Goal: Task Accomplishment & Management: Manage account settings

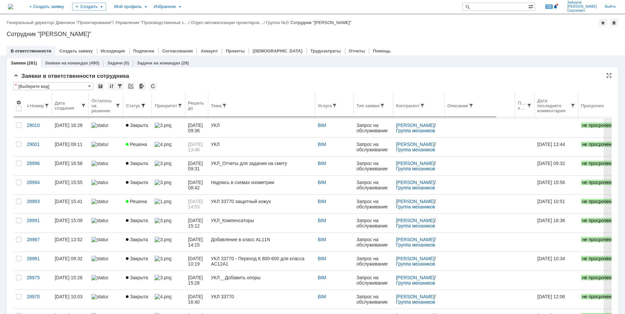
click at [143, 108] on span at bounding box center [143, 105] width 5 height 5
click at [143, 105] on span at bounding box center [143, 105] width 5 height 5
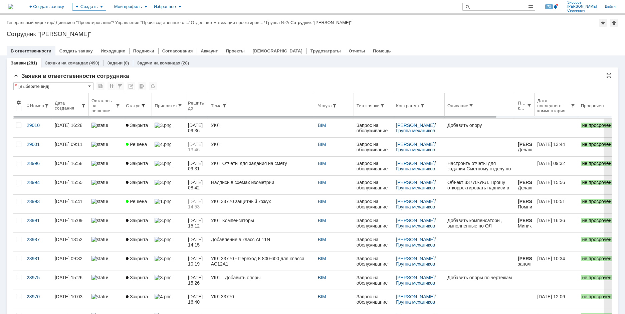
click at [143, 103] on span at bounding box center [143, 105] width 5 height 5
click at [143, 107] on span at bounding box center [143, 105] width 5 height 5
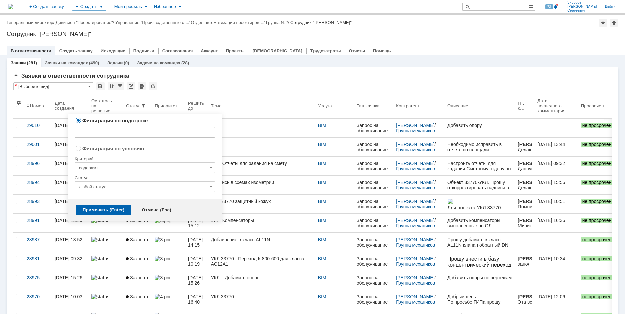
click at [103, 184] on input "любой статус" at bounding box center [145, 186] width 140 height 11
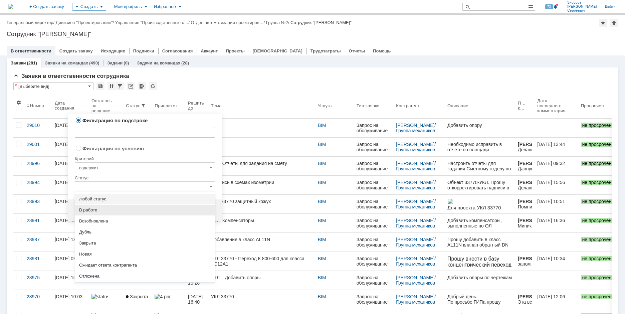
click at [92, 211] on span "В работе" at bounding box center [145, 209] width 132 height 5
radio input "false"
radio input "true"
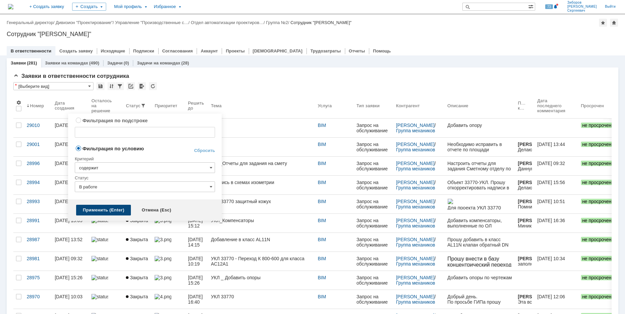
type input "В работе"
click at [99, 207] on div "Применить (Enter)" at bounding box center [103, 210] width 55 height 11
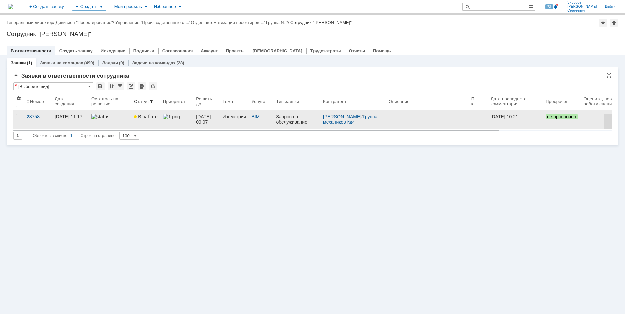
click at [104, 119] on img at bounding box center [99, 116] width 17 height 5
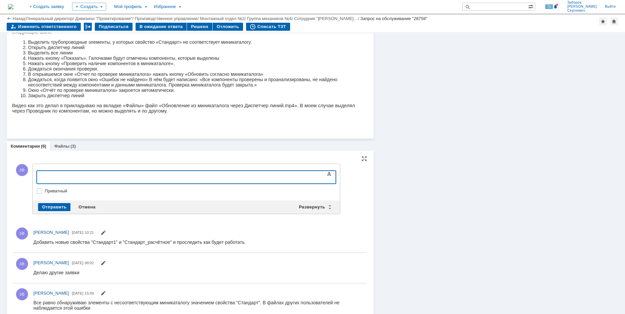
click at [62, 178] on div at bounding box center [91, 176] width 95 height 5
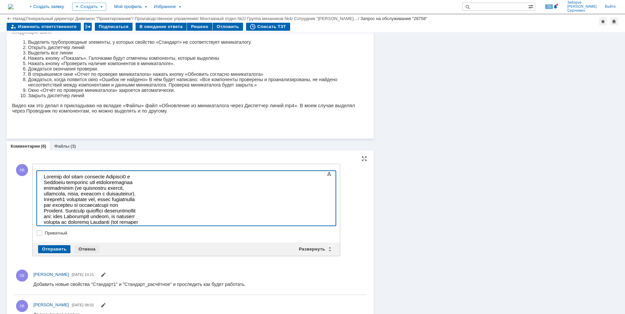
click at [83, 250] on div "Отмена" at bounding box center [86, 249] width 25 height 8
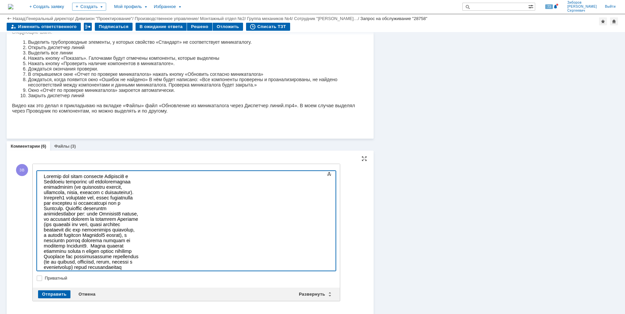
scroll to position [16, 0]
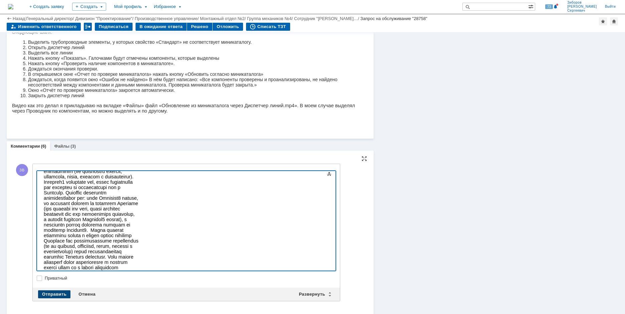
click at [55, 292] on div "Отправить" at bounding box center [54, 294] width 32 height 8
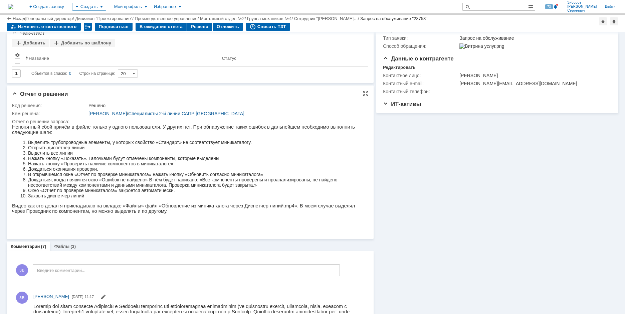
scroll to position [0, 0]
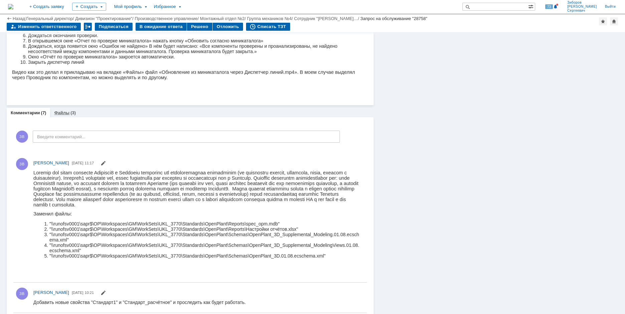
click at [65, 112] on link "Файлы" at bounding box center [61, 112] width 15 height 5
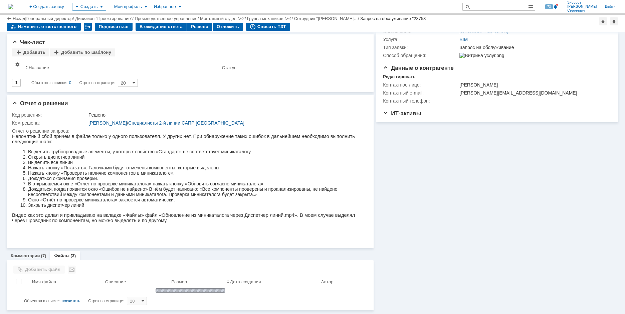
scroll to position [145, 0]
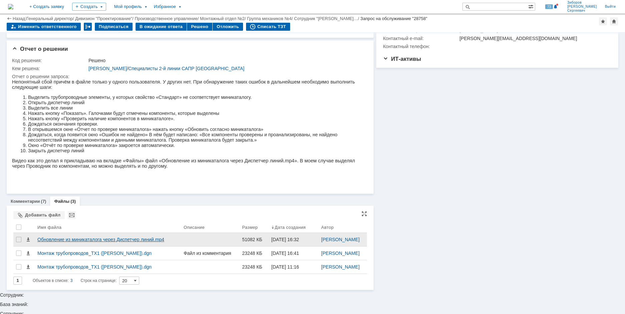
click at [84, 242] on div "Обновление из миникаталога через Диспетчер линий.mp4" at bounding box center [107, 239] width 141 height 5
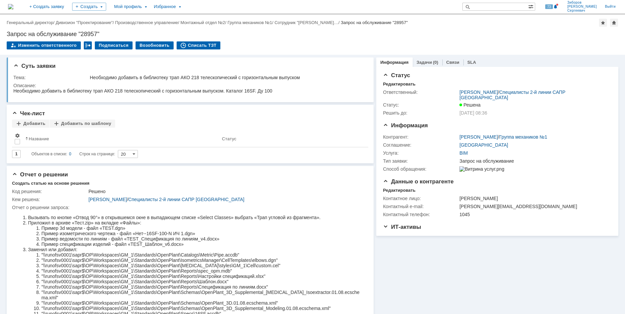
click at [13, 6] on img at bounding box center [10, 6] width 5 height 5
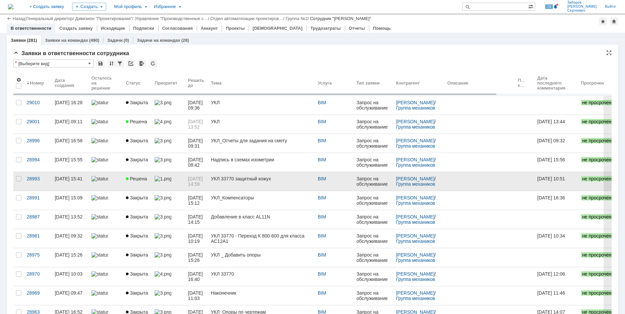
scroll to position [337, 0]
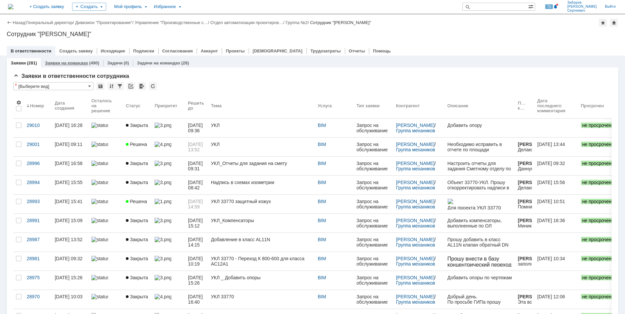
click at [69, 63] on link "Заявки на командах" at bounding box center [66, 62] width 43 height 5
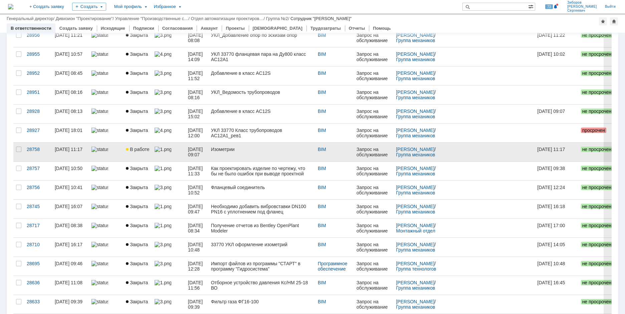
click at [152, 155] on link at bounding box center [168, 152] width 33 height 19
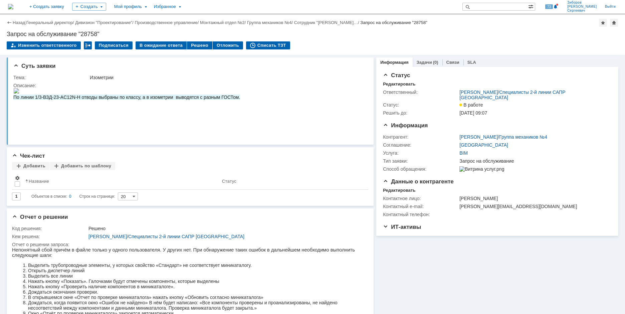
click at [13, 9] on img at bounding box center [10, 6] width 5 height 5
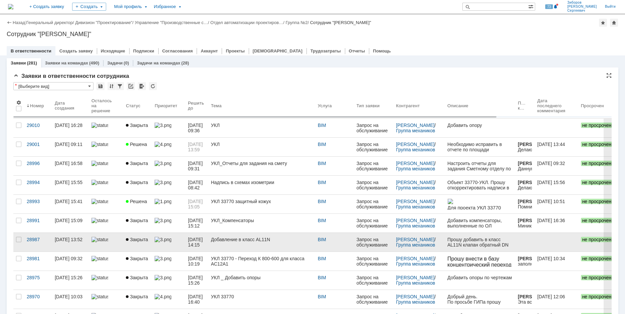
click at [224, 242] on div "Добавление в класс AL11N" at bounding box center [261, 239] width 101 height 5
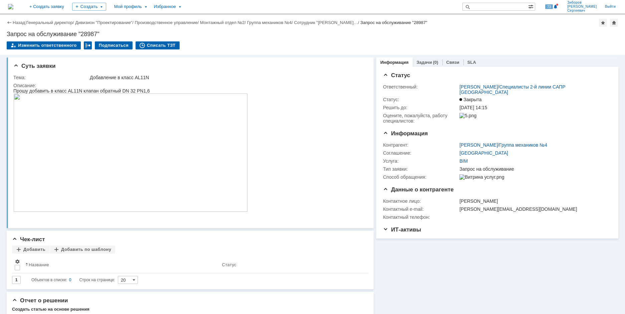
click at [13, 7] on img at bounding box center [10, 6] width 5 height 5
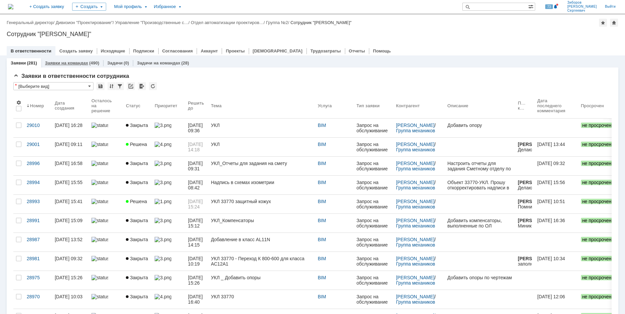
click at [74, 61] on link "Заявки на командах" at bounding box center [66, 62] width 43 height 5
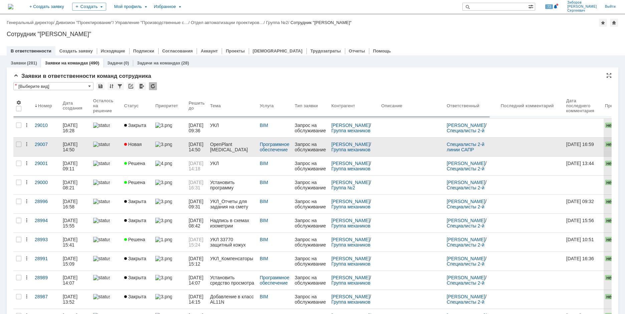
click at [143, 143] on div "Новая" at bounding box center [137, 144] width 26 height 5
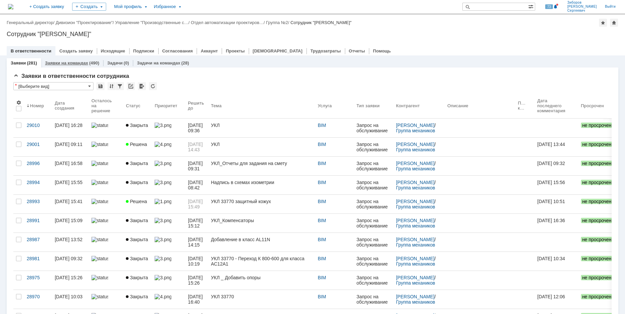
click at [71, 62] on link "Заявки на командах" at bounding box center [66, 62] width 43 height 5
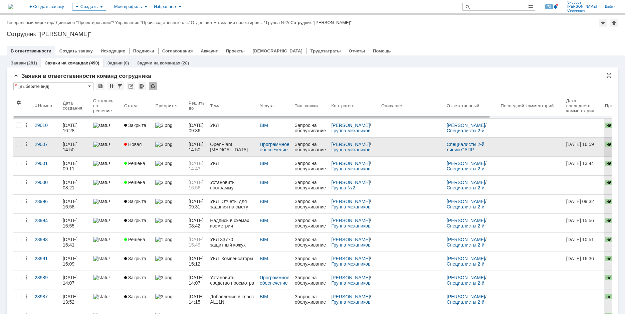
click at [164, 142] on img at bounding box center [163, 144] width 17 height 5
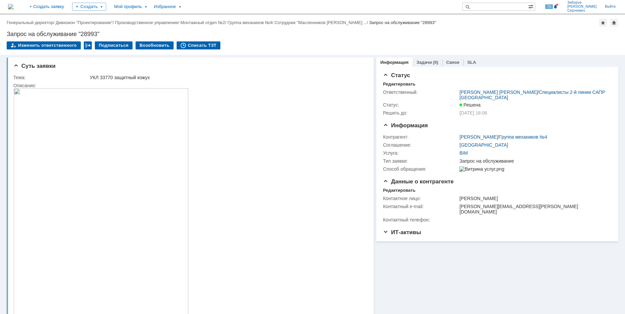
click at [13, 9] on img at bounding box center [10, 6] width 5 height 5
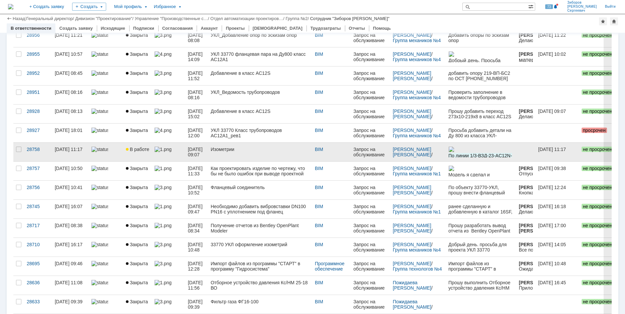
click at [139, 154] on link "В работе" at bounding box center [137, 152] width 29 height 19
